Goal: Participate in discussion: Engage in conversation with other users on a specific topic

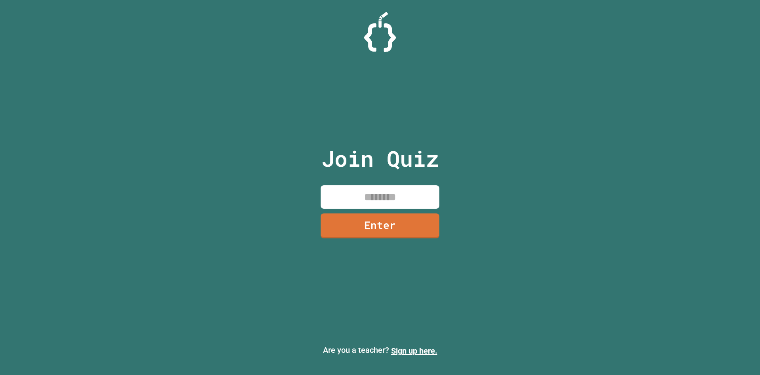
click at [372, 194] on input at bounding box center [379, 196] width 119 height 23
type input "********"
click at [393, 217] on link "Enter" at bounding box center [380, 225] width 120 height 26
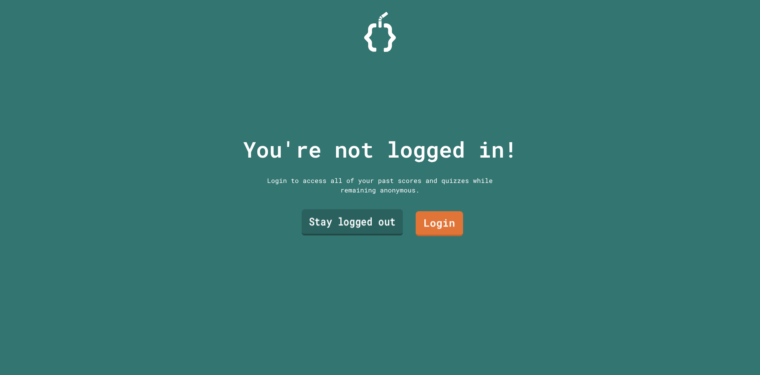
click at [371, 222] on link "Stay logged out" at bounding box center [351, 222] width 101 height 26
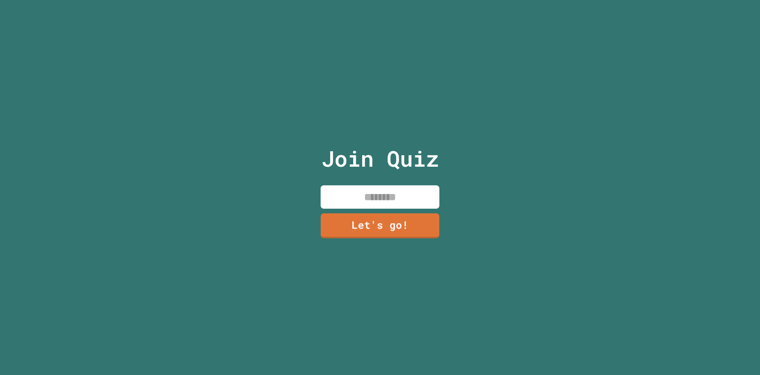
click at [399, 192] on input at bounding box center [379, 196] width 119 height 23
type input "***"
click at [408, 225] on link "Let's go!" at bounding box center [380, 225] width 116 height 26
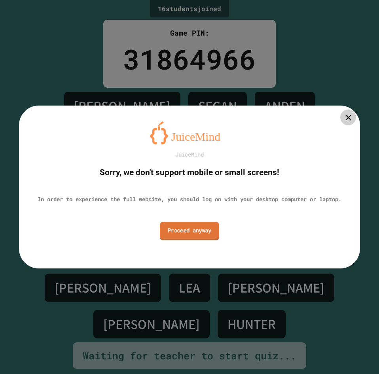
click at [204, 235] on link "Proceed anyway" at bounding box center [189, 231] width 59 height 19
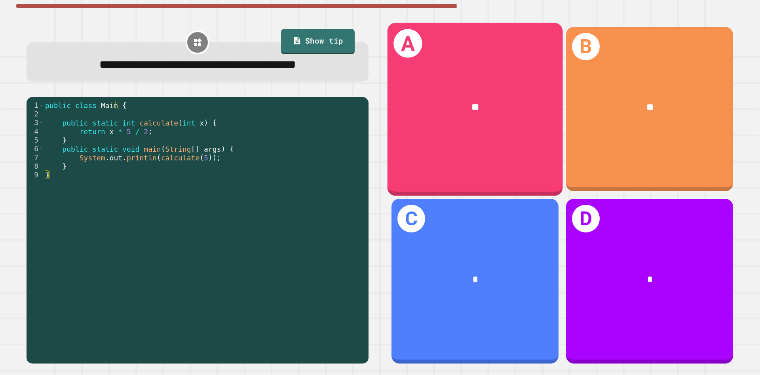
click at [475, 87] on div "**" at bounding box center [474, 107] width 175 height 54
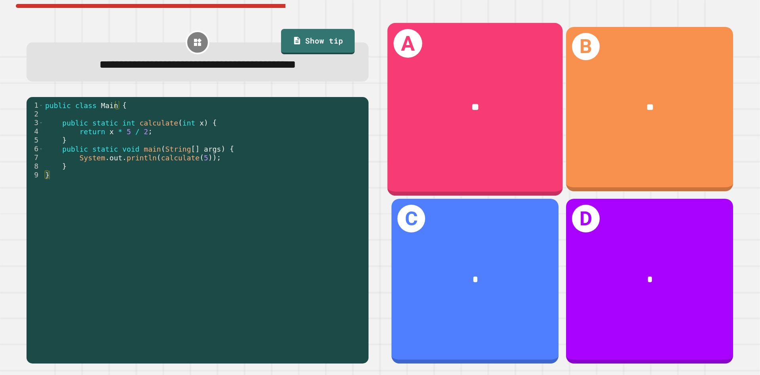
click at [458, 128] on div "**" at bounding box center [474, 107] width 175 height 54
click at [464, 132] on div "**" at bounding box center [474, 107] width 175 height 54
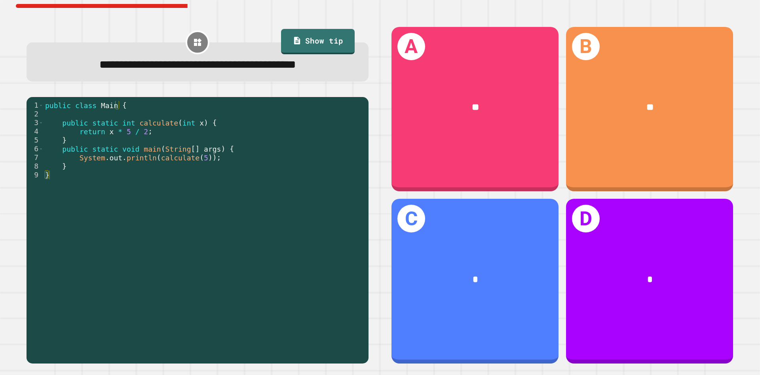
click at [464, 132] on div "**" at bounding box center [474, 106] width 167 height 51
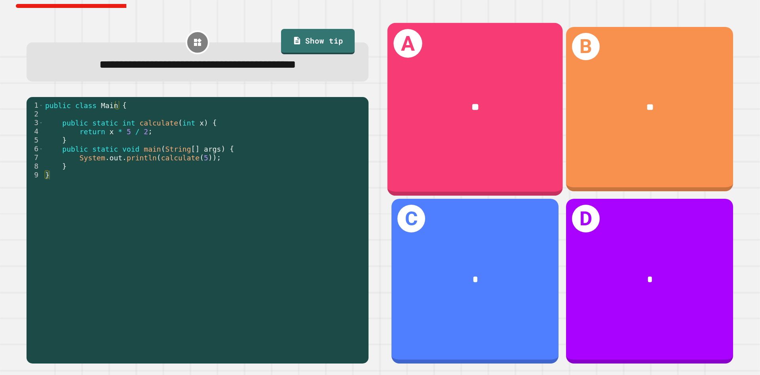
click at [510, 89] on div "**" at bounding box center [474, 107] width 175 height 54
click at [515, 97] on div "**" at bounding box center [474, 107] width 175 height 54
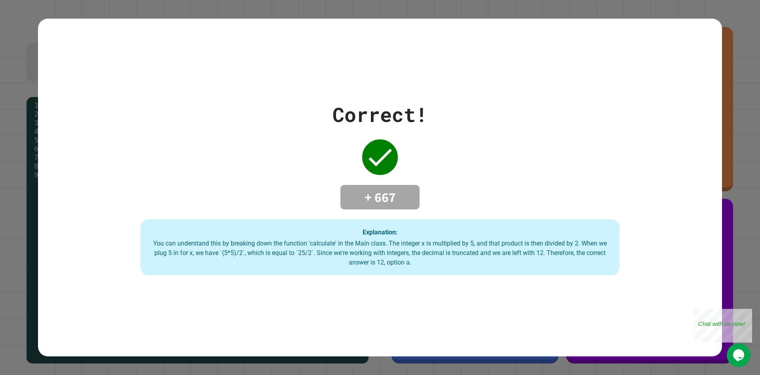
drag, startPoint x: 0, startPoint y: 0, endPoint x: 477, endPoint y: 108, distance: 489.1
click at [477, 108] on div "Correct! + 667 Explanation: You can understand this by breaking down the functi…" at bounding box center [380, 188] width 684 height 176
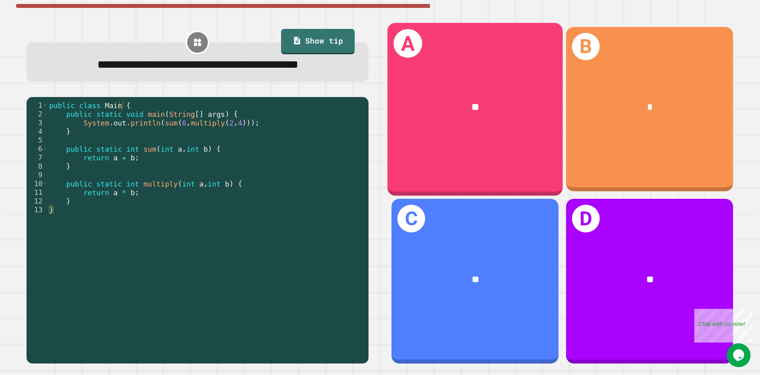
click at [535, 141] on div "A **" at bounding box center [474, 109] width 175 height 172
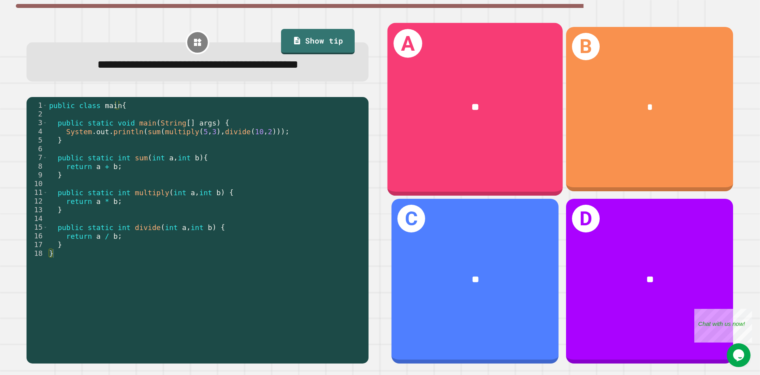
click at [470, 135] on div "A **" at bounding box center [474, 109] width 175 height 172
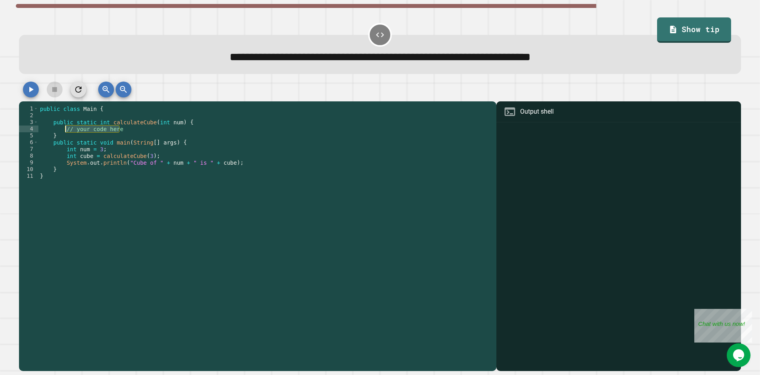
drag, startPoint x: 123, startPoint y: 132, endPoint x: 64, endPoint y: 134, distance: 59.4
click at [64, 134] on div "public class Main { public static int calculateCube ( int num ) { // your code …" at bounding box center [265, 236] width 454 height 262
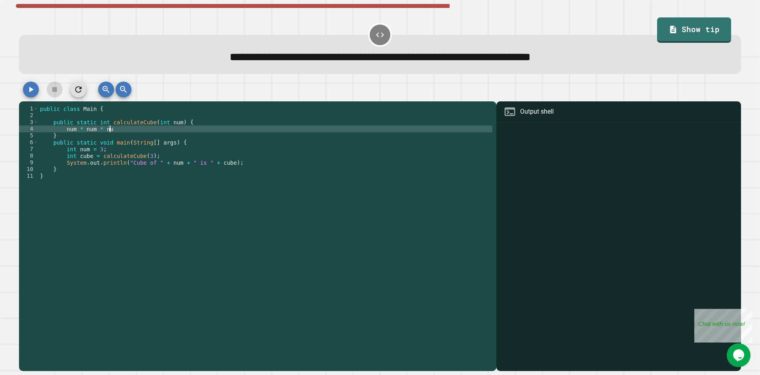
scroll to position [0, 5]
click at [66, 132] on div "public class Main { public static int calculateCube ( int num ) { num * num * n…" at bounding box center [265, 236] width 454 height 262
click at [27, 94] on icon "button" at bounding box center [30, 89] width 9 height 9
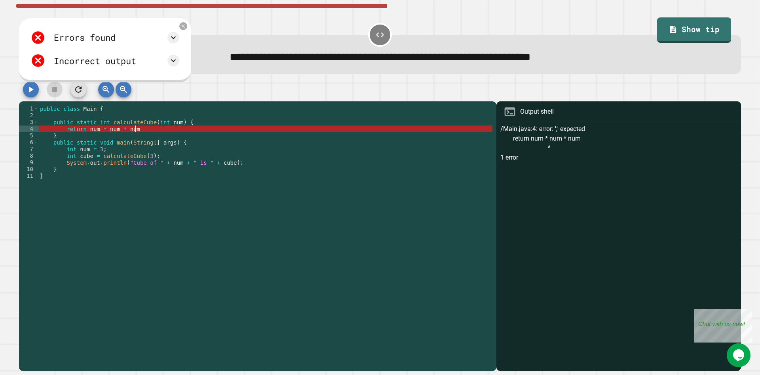
click at [140, 132] on div "public class Main { public static int calculateCube ( int num ) { return num * …" at bounding box center [265, 236] width 454 height 262
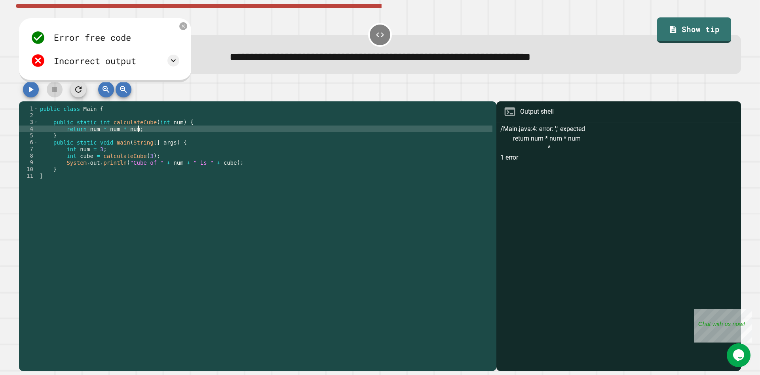
scroll to position [0, 6]
click at [87, 131] on div "public class Main { public static int calculateCube ( int num ) { return num * …" at bounding box center [265, 236] width 454 height 262
click at [138, 132] on div "public class Main { public static int calculateCube ( int num ) { return ( num …" at bounding box center [265, 236] width 454 height 262
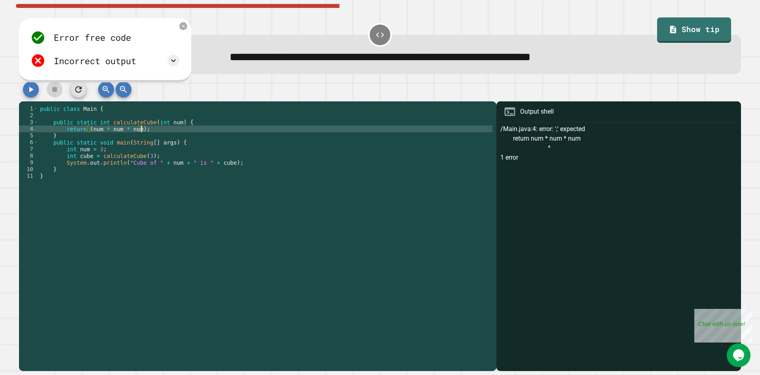
type textarea "**********"
click at [30, 91] on icon "button" at bounding box center [31, 90] width 4 height 6
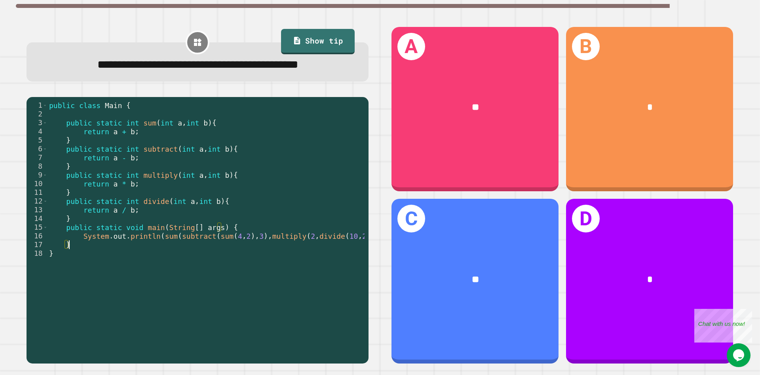
drag, startPoint x: 293, startPoint y: 262, endPoint x: 272, endPoint y: 270, distance: 22.8
click at [272, 270] on div "public class Main { public static int sum ( int a , int b ) { return a + b ; } …" at bounding box center [213, 223] width 332 height 244
click at [282, 259] on div "public class Main { public static int sum ( int a , int b ) { return a + b ; } …" at bounding box center [213, 223] width 332 height 244
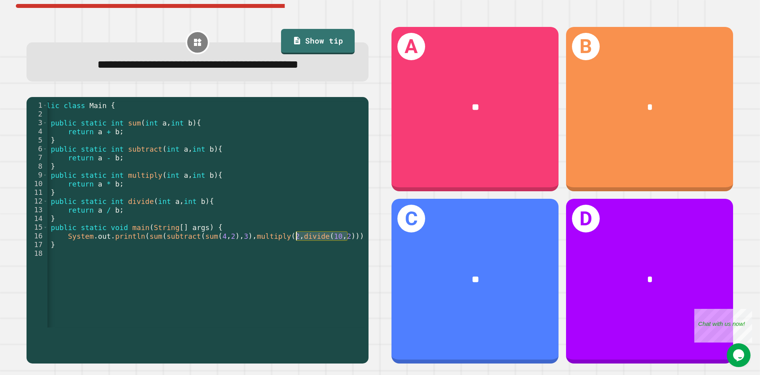
drag, startPoint x: 346, startPoint y: 258, endPoint x: 296, endPoint y: 258, distance: 50.2
click at [296, 258] on div "public class Main { public static int sum ( int a , int b ) { return a + b ; } …" at bounding box center [198, 223] width 332 height 244
click at [318, 273] on div "public class Main { public static int sum ( int a , int b ) { return a + b ; } …" at bounding box center [198, 223] width 332 height 244
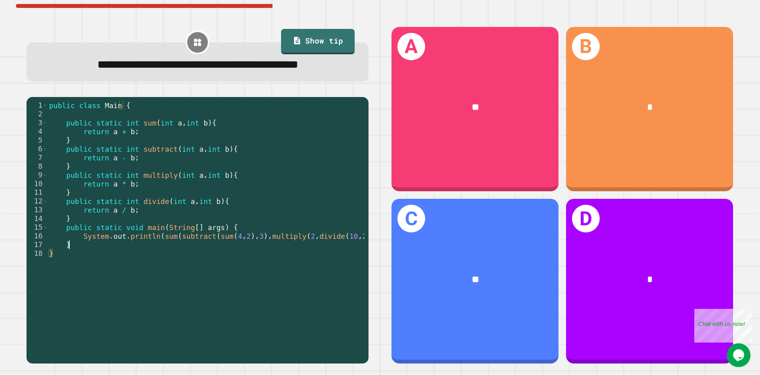
click at [306, 269] on div "public class Main { public static int sum ( int a , int b ) { return a + b ; } …" at bounding box center [213, 223] width 332 height 244
type textarea "*"
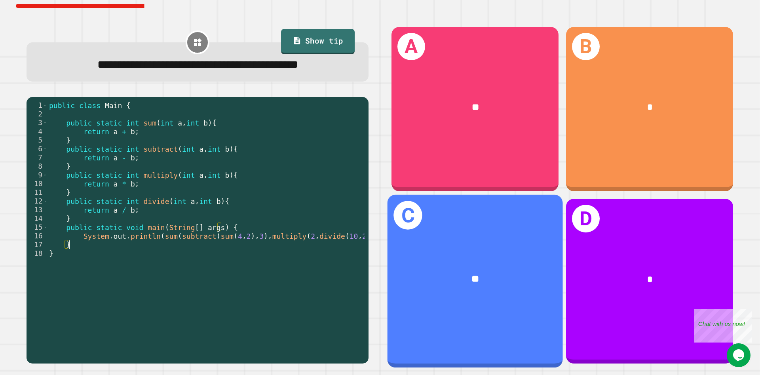
click at [476, 248] on div "C **" at bounding box center [474, 281] width 175 height 172
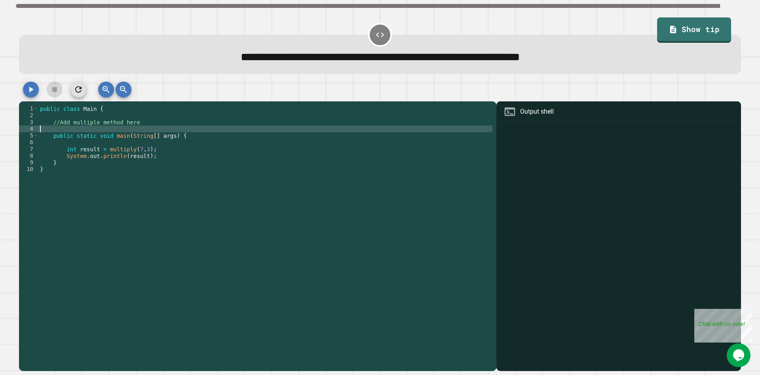
click at [168, 130] on div "public class Main { //Add multiple method here public static void main ( String…" at bounding box center [265, 236] width 454 height 262
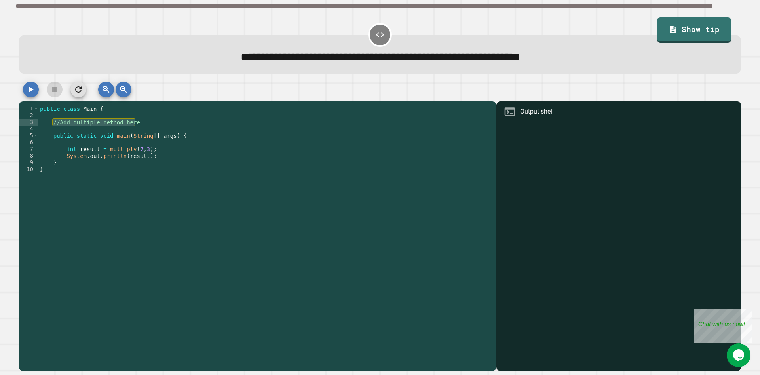
drag, startPoint x: 166, startPoint y: 121, endPoint x: 52, endPoint y: 125, distance: 113.6
click at [52, 125] on div "public class Main { //Add multiple method here public static void main ( String…" at bounding box center [265, 236] width 454 height 262
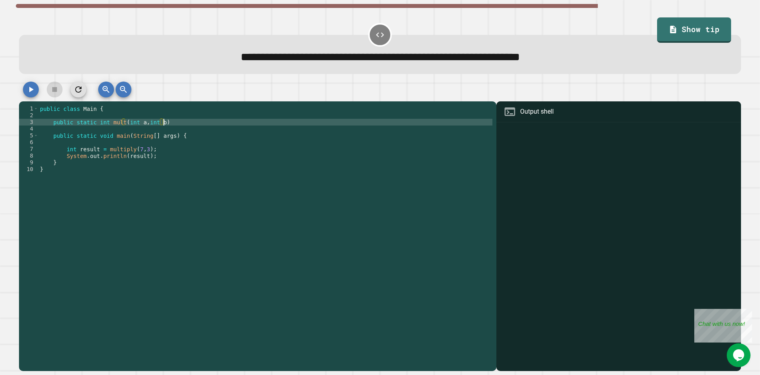
scroll to position [0, 8]
type textarea "**********"
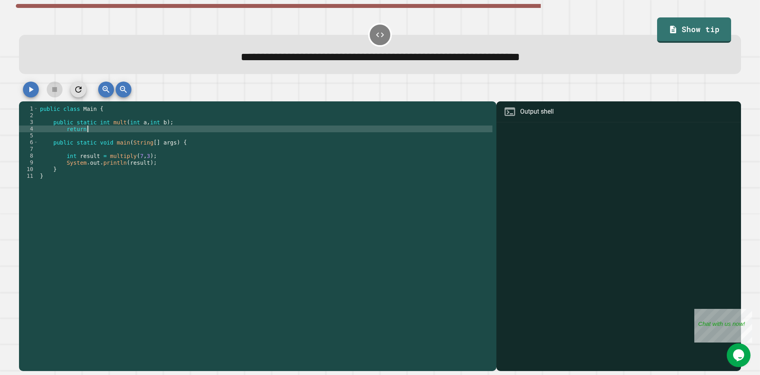
scroll to position [0, 3]
type textarea "*"
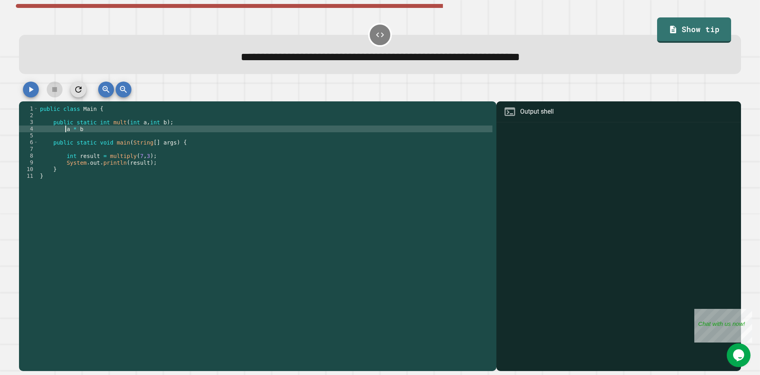
click at [64, 131] on div "public class Main { public static int mult ( int a , int b ) ; a * b public sta…" at bounding box center [265, 236] width 454 height 262
click at [127, 132] on div "public class Main { public static int mult ( int a , int b ) ; return a * b pub…" at bounding box center [265, 236] width 454 height 262
click at [30, 92] on icon "button" at bounding box center [31, 90] width 4 height 6
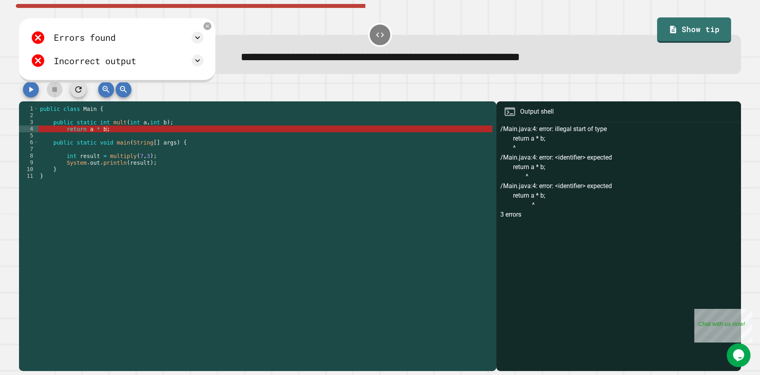
click at [73, 130] on div "public class Main { public static int mult ( int a , int b ) ; return a * b ; p…" at bounding box center [265, 236] width 454 height 262
click at [65, 130] on div "public class Main { public static int mult ( int a , int b ) ; return a * b ; p…" at bounding box center [265, 236] width 454 height 262
drag, startPoint x: 83, startPoint y: 131, endPoint x: 66, endPoint y: 133, distance: 17.1
click at [66, 133] on div "public class Main { public static int mult ( int a , int b ) ; return a * b ; p…" at bounding box center [265, 236] width 454 height 262
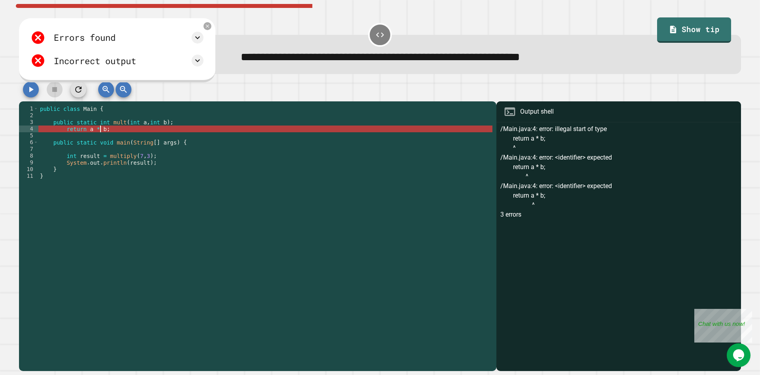
click at [99, 131] on div "public class Main { public static int mult ( int a , int b ) ; return a * b ; p…" at bounding box center [265, 236] width 454 height 262
click at [103, 131] on div "public class Main { public static int mult ( int a , int b ) ; return a * b ; p…" at bounding box center [265, 236] width 454 height 262
click at [65, 130] on div "public class Main { public static int mult ( int a , int b ) ; return a * b ; p…" at bounding box center [265, 236] width 454 height 262
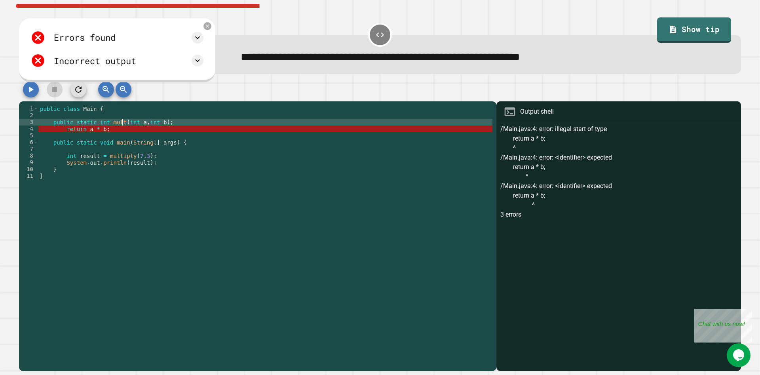
click at [121, 127] on div "public class Main { public static int mult ( int a , int b ) ; return a * b ; p…" at bounding box center [265, 236] width 454 height 262
click at [116, 125] on div "public class Main { public static int mult ( int a , int b ) ; return a * b ; p…" at bounding box center [265, 236] width 454 height 262
drag, startPoint x: 110, startPoint y: 127, endPoint x: 120, endPoint y: 125, distance: 10.9
click at [121, 125] on div "public class Main { public static int mult ( int a , int b ) ; return a * b ; p…" at bounding box center [265, 236] width 454 height 262
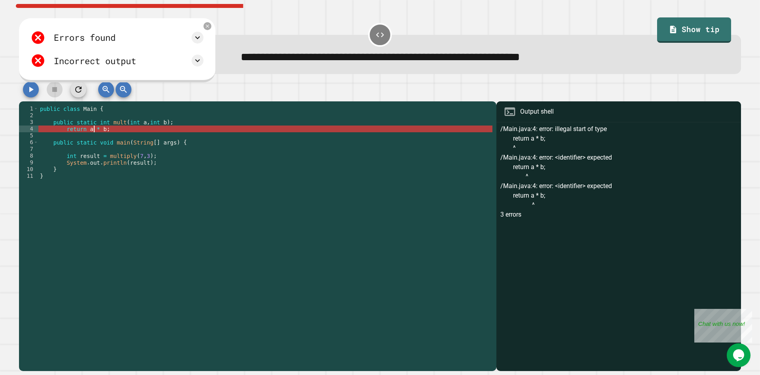
click at [95, 132] on div "public class Main { public static int mult ( int a , int b ) ; return a * b ; p…" at bounding box center [265, 236] width 454 height 262
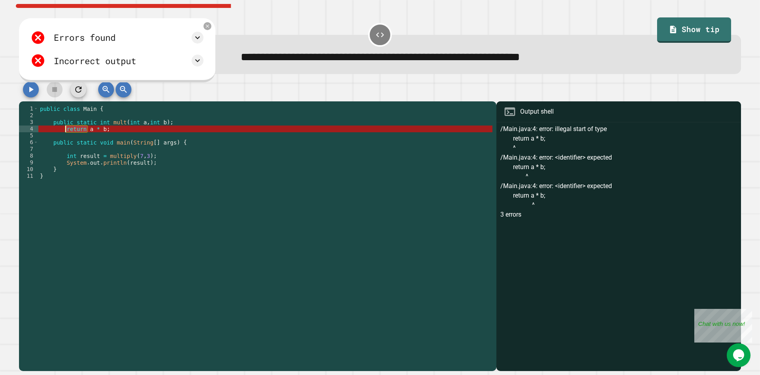
drag, startPoint x: 88, startPoint y: 133, endPoint x: 65, endPoint y: 131, distance: 23.0
click at [65, 131] on div "public class Main { public static int mult ( int a , int b ) ; return a * b ; p…" at bounding box center [265, 236] width 454 height 262
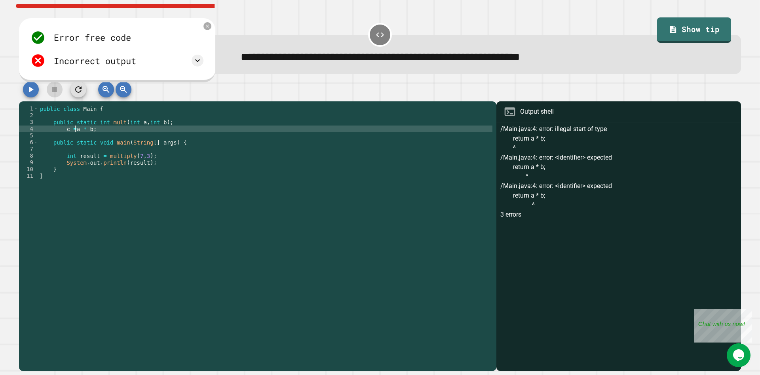
scroll to position [0, 2]
type textarea "**********"
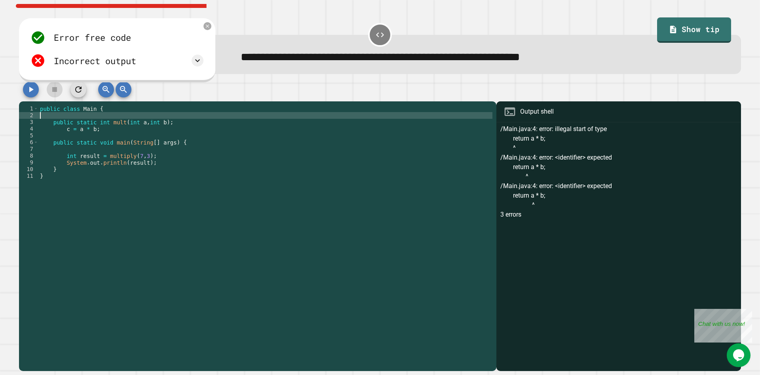
click at [125, 117] on div "public class Main { public static int mult ( int a , int b ) ; c = a * b ; publ…" at bounding box center [265, 236] width 454 height 262
click at [32, 93] on icon "button" at bounding box center [30, 89] width 9 height 9
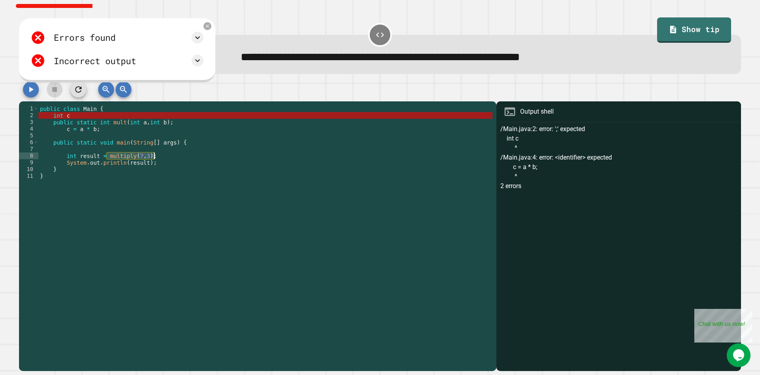
drag, startPoint x: 107, startPoint y: 157, endPoint x: 154, endPoint y: 156, distance: 47.5
click at [154, 156] on div "public class Main { int c public static int mult ( int a , int b ) ; c = a * b …" at bounding box center [265, 236] width 454 height 262
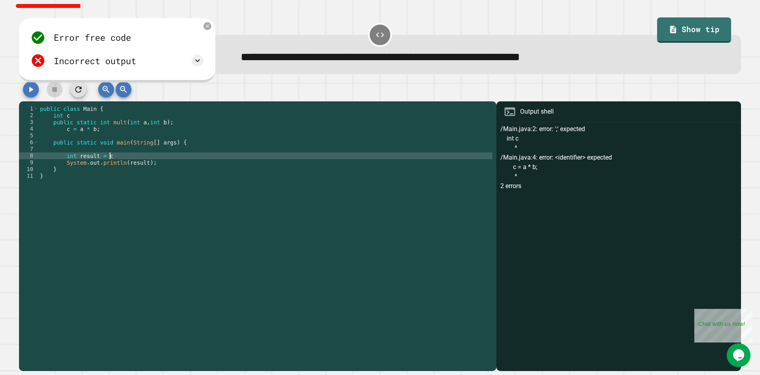
scroll to position [0, 4]
click at [30, 92] on icon "button" at bounding box center [31, 90] width 4 height 6
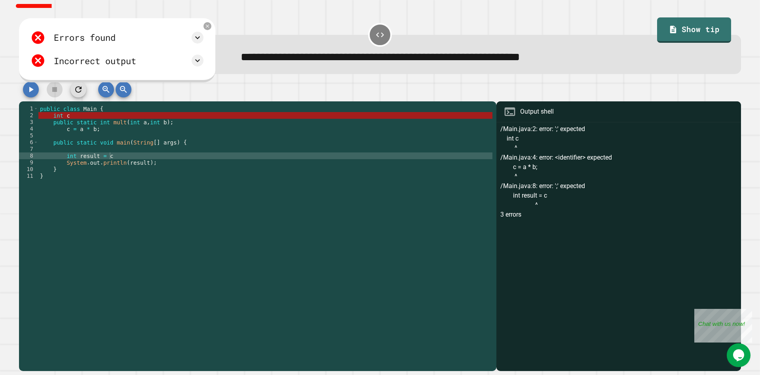
click at [202, 162] on div "public class Main { int c public static int mult ( int a , int b ) ; c = a * b …" at bounding box center [265, 236] width 454 height 262
click at [125, 160] on div "public class Main { int c public static int mult ( int a , int b ) ; c = a * b …" at bounding box center [265, 236] width 454 height 262
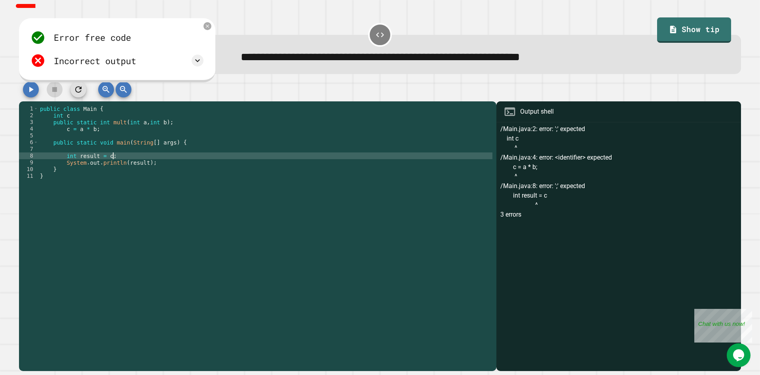
click at [105, 116] on div "public class Main { int c public static int mult ( int a , int b ) ; c = a * b …" at bounding box center [265, 236] width 454 height 262
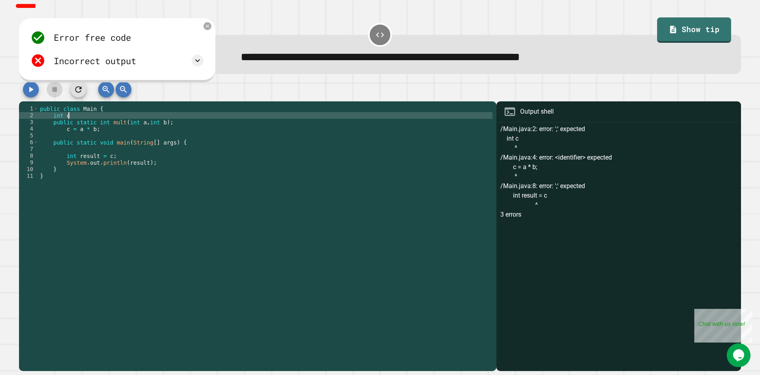
scroll to position [0, 2]
type textarea "******"
click at [34, 92] on icon "button" at bounding box center [30, 89] width 9 height 9
